Goal: Task Accomplishment & Management: Manage account settings

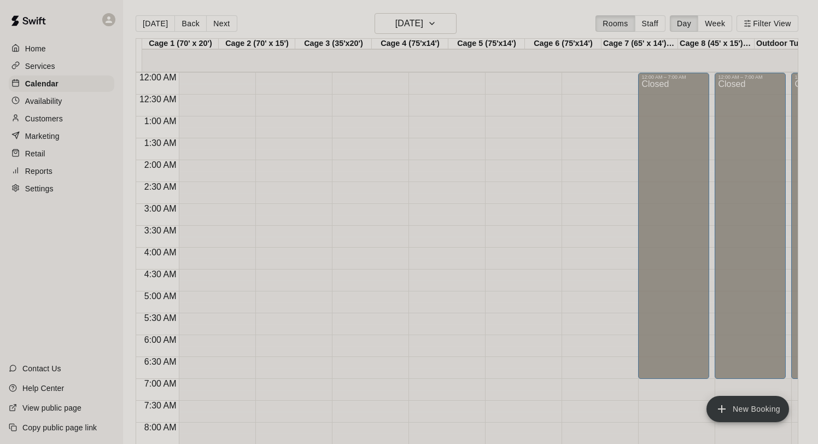
scroll to position [666, 0]
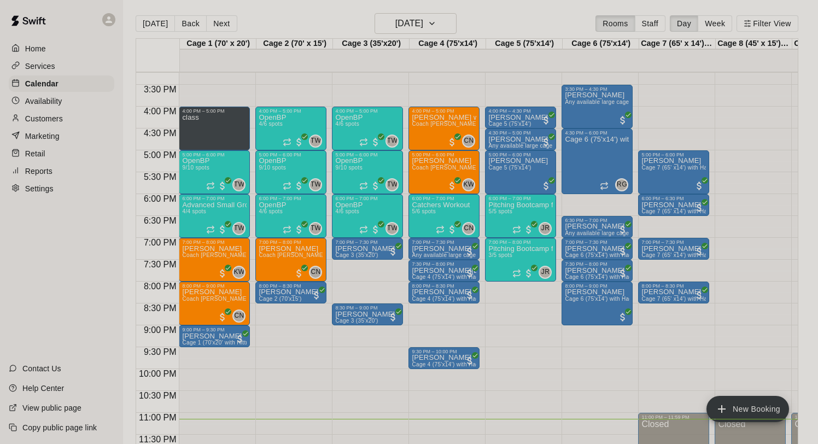
click at [47, 116] on p "Customers" at bounding box center [44, 118] width 38 height 11
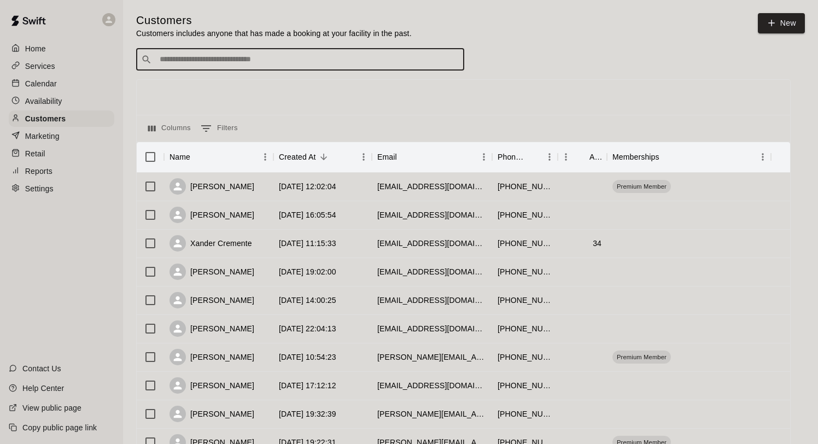
click at [315, 62] on input "Search customers by name or email" at bounding box center [307, 59] width 303 height 11
type input "****"
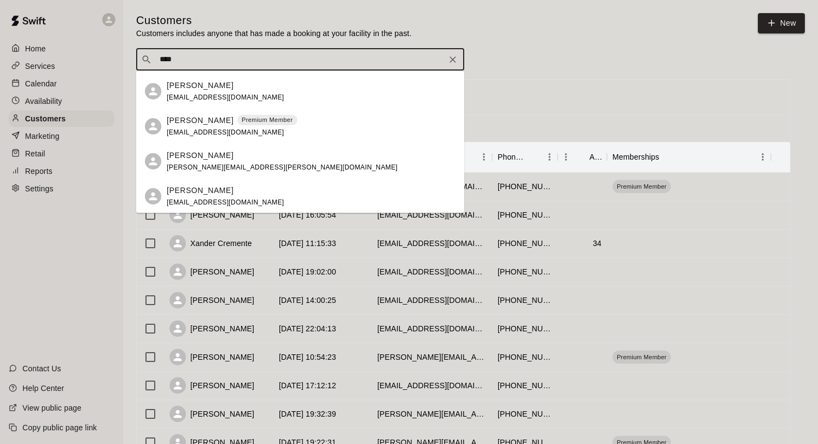
scroll to position [173, 0]
click at [189, 130] on span "[EMAIL_ADDRESS][DOMAIN_NAME]" at bounding box center [226, 131] width 118 height 8
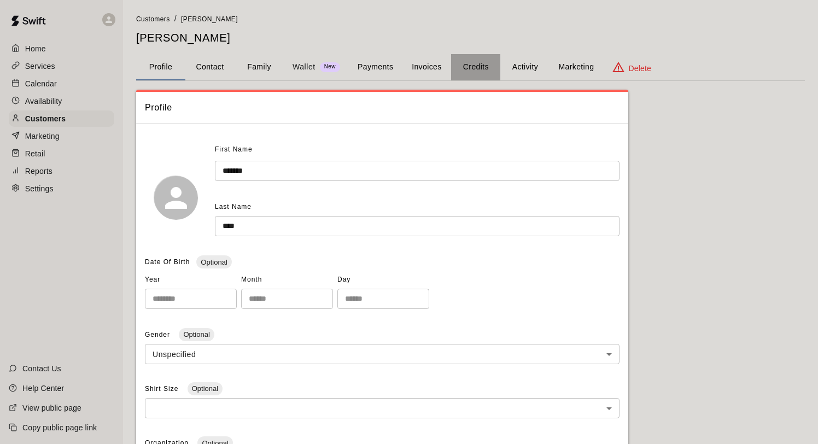
click at [470, 62] on button "Credits" at bounding box center [475, 67] width 49 height 26
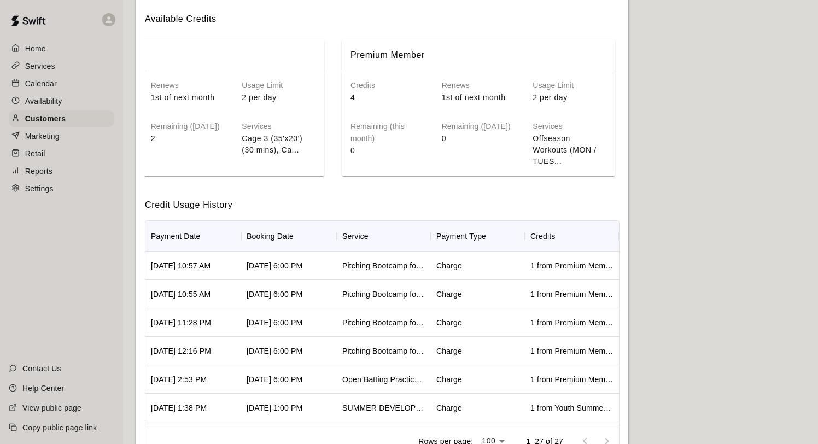
scroll to position [176, 0]
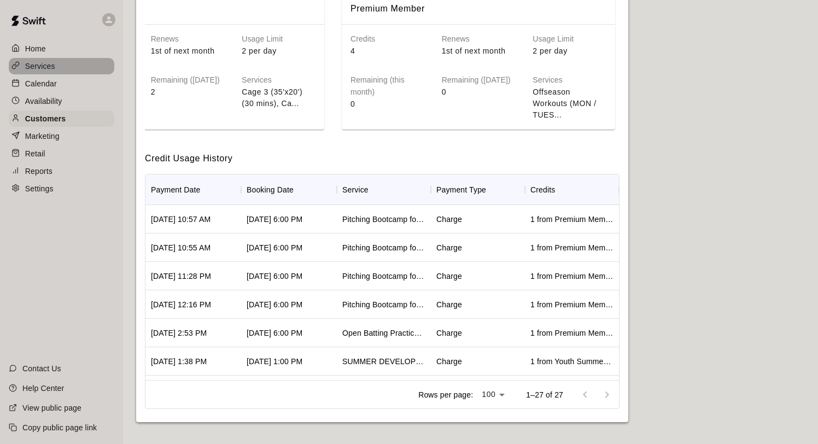
click at [39, 69] on p "Services" at bounding box center [40, 66] width 30 height 11
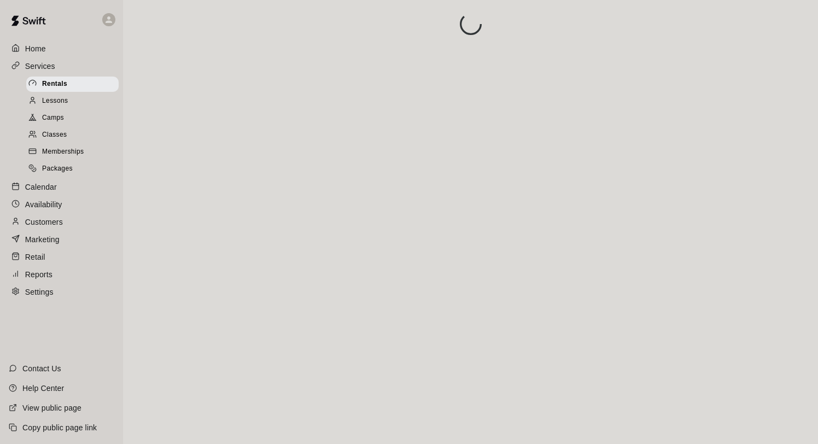
click at [59, 150] on span "Memberships" at bounding box center [63, 152] width 42 height 11
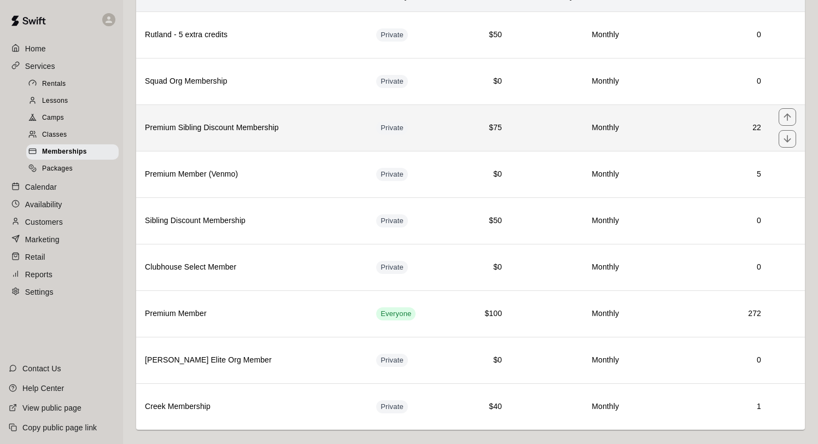
scroll to position [114, 0]
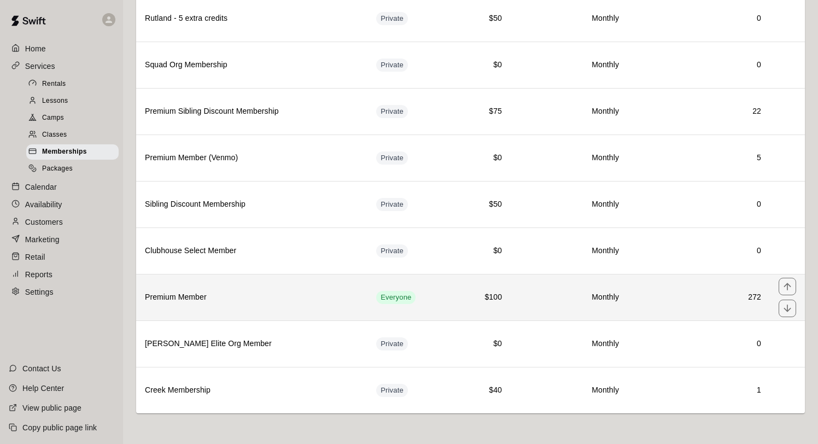
click at [253, 288] on th "Premium Member" at bounding box center [251, 297] width 231 height 46
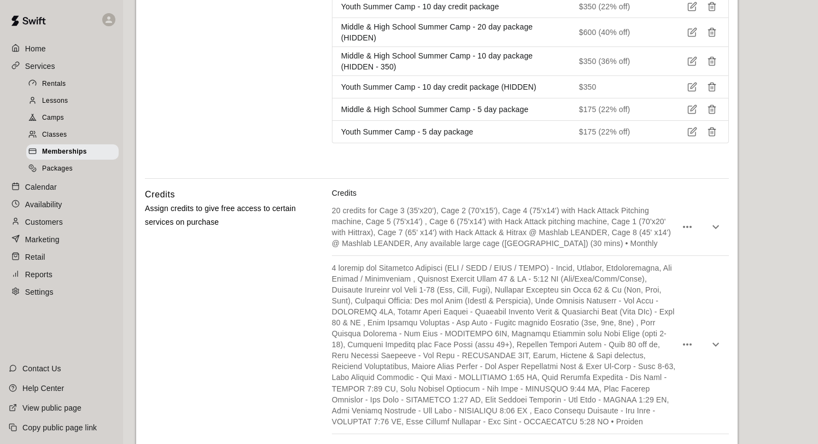
scroll to position [2562, 0]
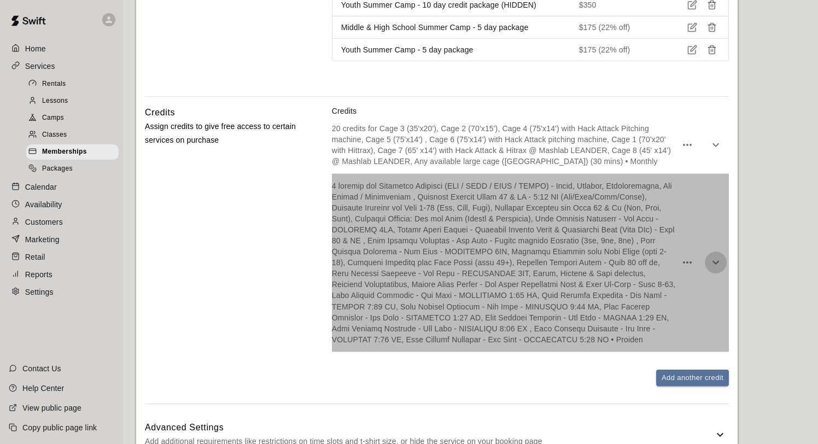
click at [713, 256] on icon "button" at bounding box center [715, 262] width 13 height 13
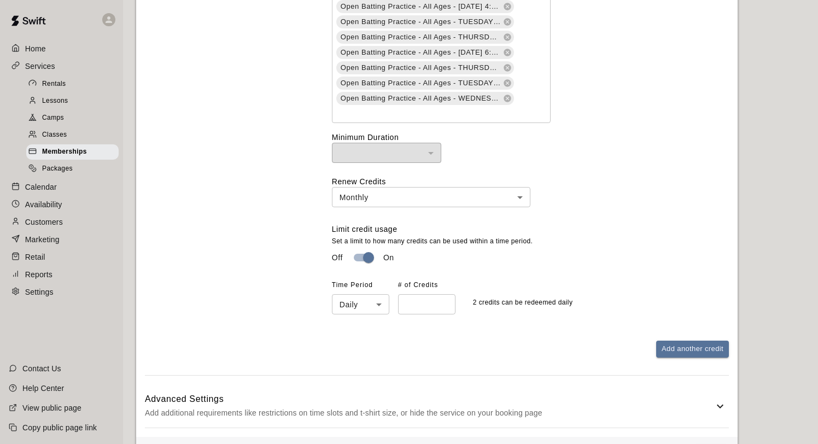
scroll to position [3092, 0]
drag, startPoint x: 413, startPoint y: 254, endPoint x: 394, endPoint y: 251, distance: 19.3
click at [394, 276] on div "Time Period Daily ***** ​ # of Credits * ​" at bounding box center [398, 295] width 132 height 38
type input "*"
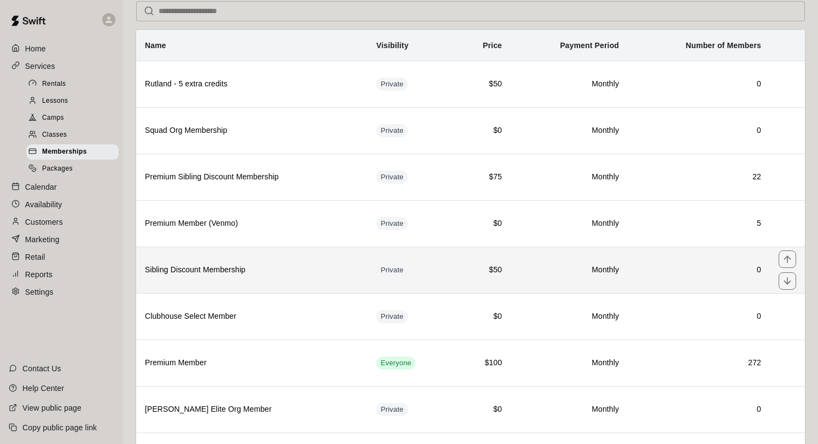
scroll to position [114, 0]
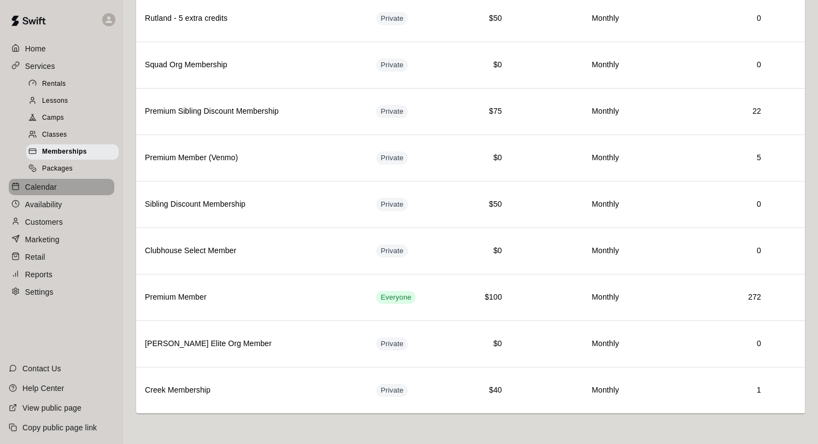
click at [47, 180] on div "Calendar" at bounding box center [62, 187] width 106 height 16
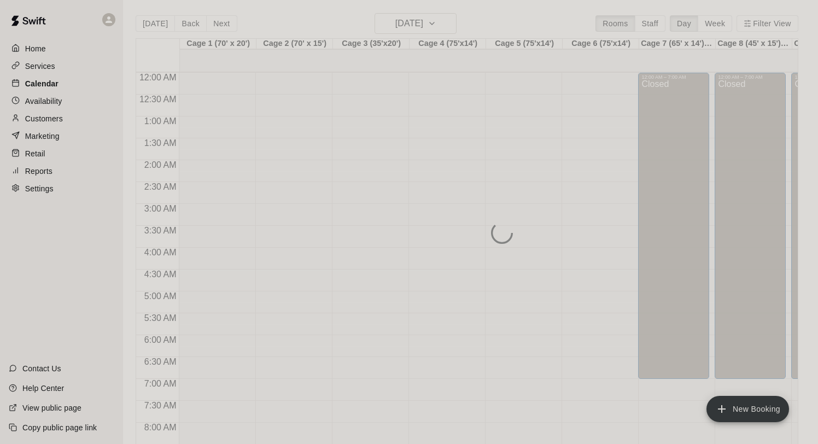
scroll to position [634, 0]
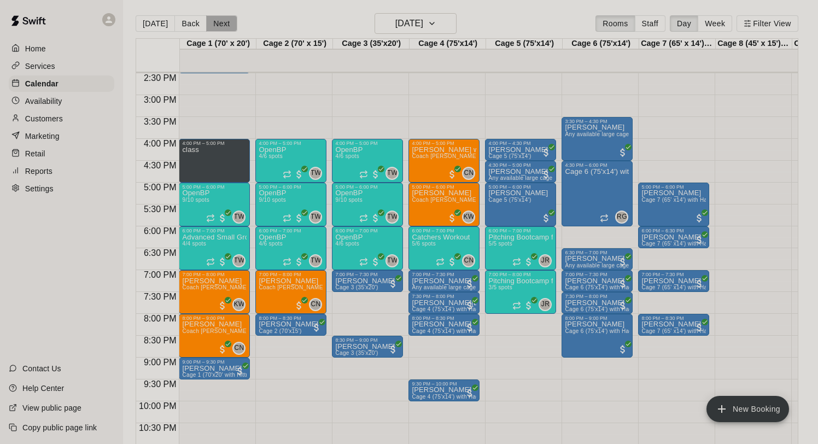
click at [214, 30] on button "Next" at bounding box center [221, 23] width 31 height 16
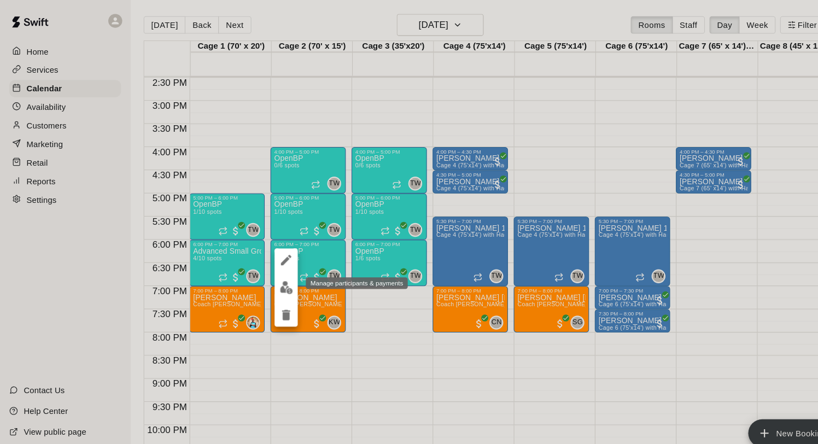
click at [272, 273] on img "edit" at bounding box center [270, 271] width 13 height 13
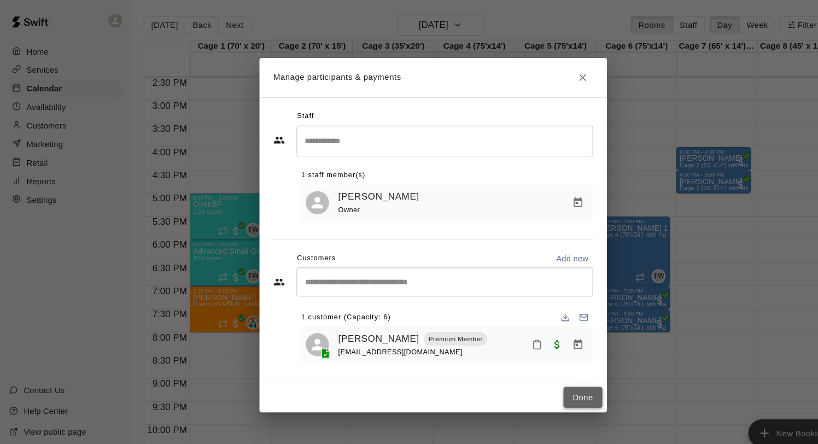
click at [546, 373] on button "Done" at bounding box center [550, 375] width 37 height 20
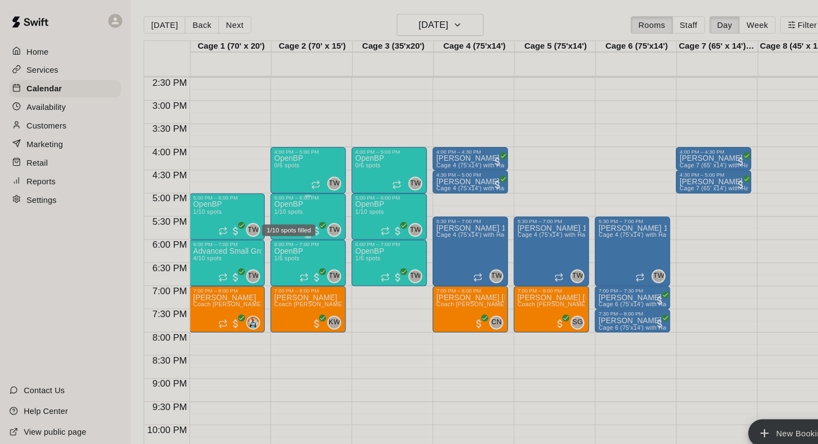
click at [285, 201] on span "1/10 spots" at bounding box center [272, 200] width 27 height 6
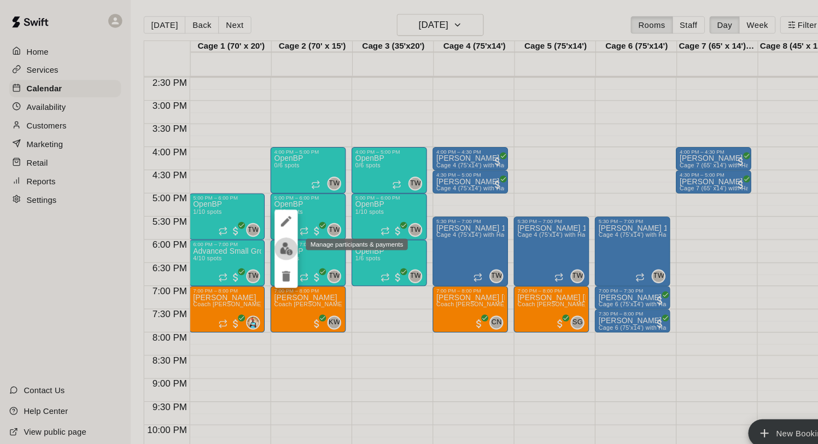
click at [271, 232] on img "edit" at bounding box center [270, 235] width 13 height 13
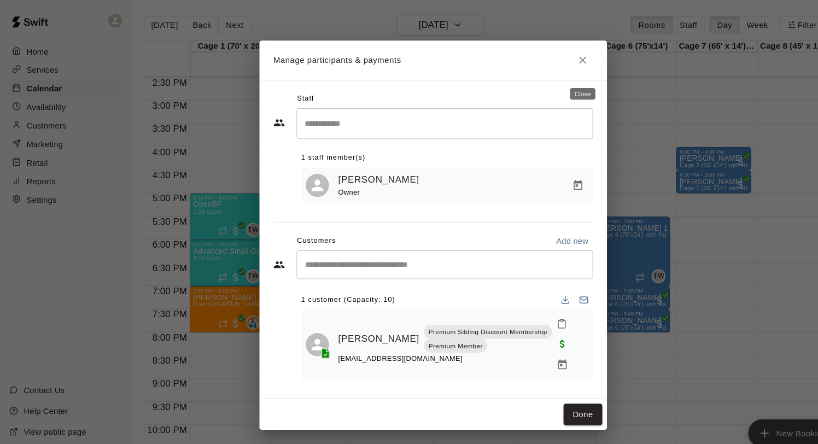
click at [548, 62] on icon "Close" at bounding box center [550, 56] width 11 height 11
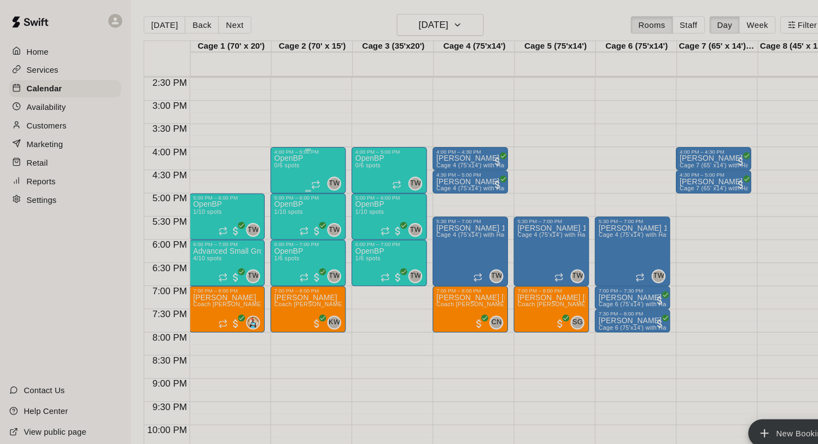
click at [285, 156] on div "OpenBP 0/6 spots" at bounding box center [272, 368] width 27 height 444
click at [267, 184] on img "edit" at bounding box center [270, 183] width 13 height 13
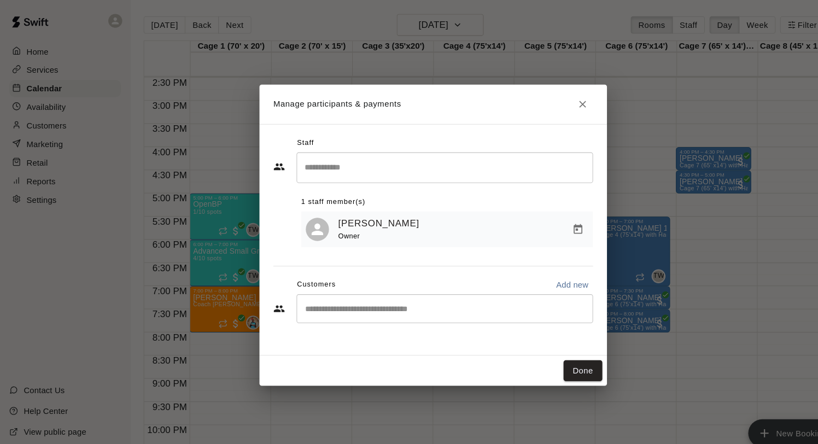
click at [550, 100] on icon "Close" at bounding box center [550, 98] width 11 height 11
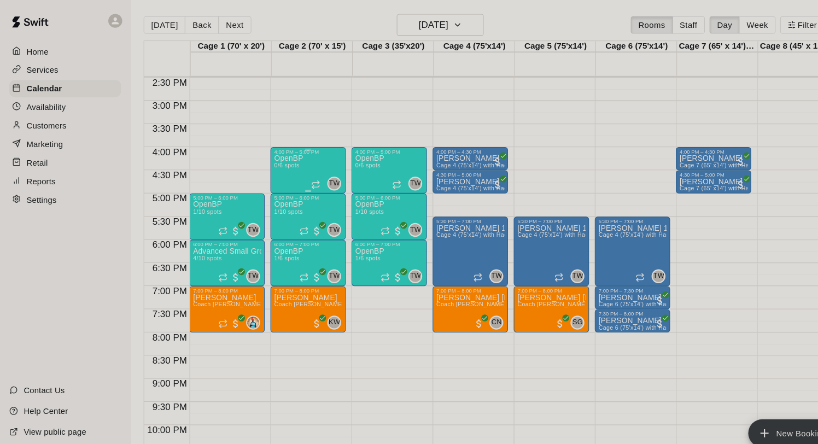
click at [299, 153] on div "OpenBP 0/6 spots TW 0" at bounding box center [291, 368] width 65 height 444
click at [268, 208] on icon "delete" at bounding box center [270, 209] width 8 height 10
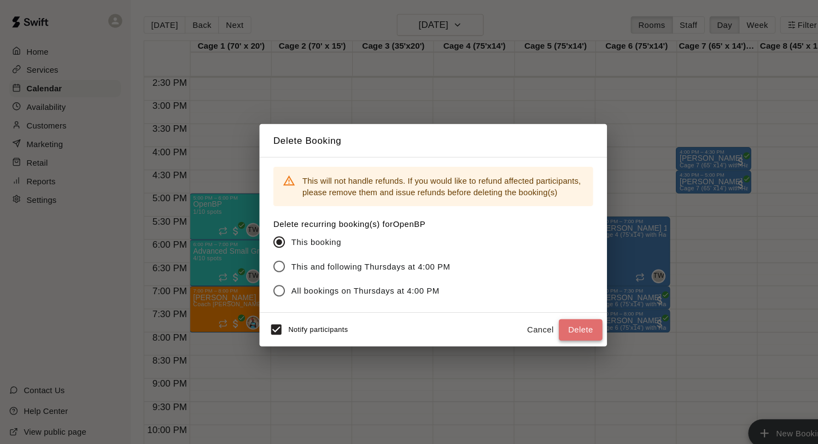
click at [536, 306] on button "Delete" at bounding box center [548, 311] width 41 height 20
